Goal: Answer question/provide support

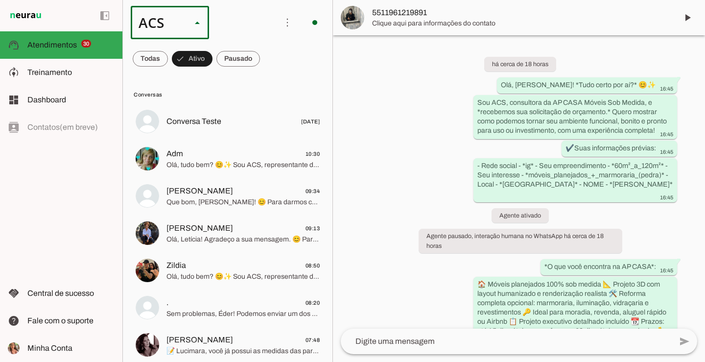
click at [0, 0] on slot "Colaboradora 1" at bounding box center [0, 0] width 0 height 0
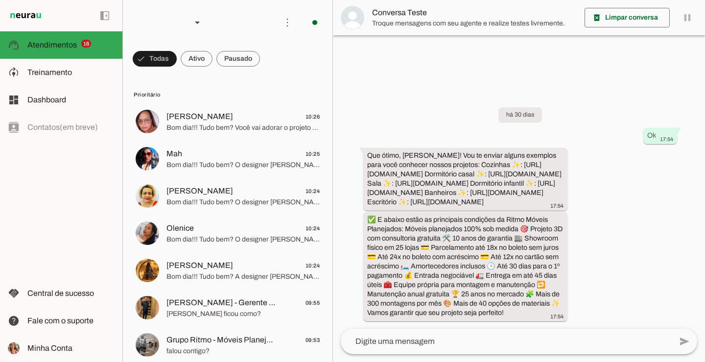
scroll to position [15, 0]
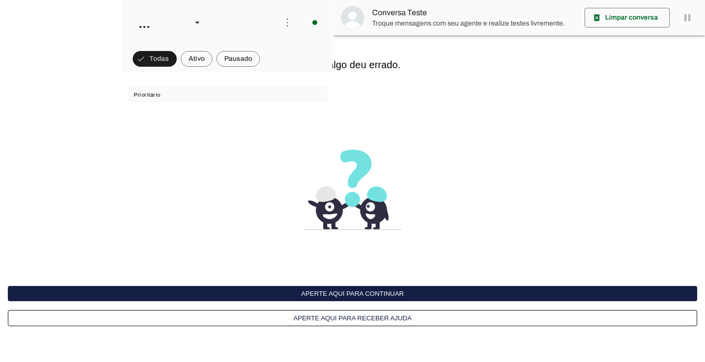
scroll to position [15, 0]
